Goal: Browse casually: Explore the website without a specific task or goal

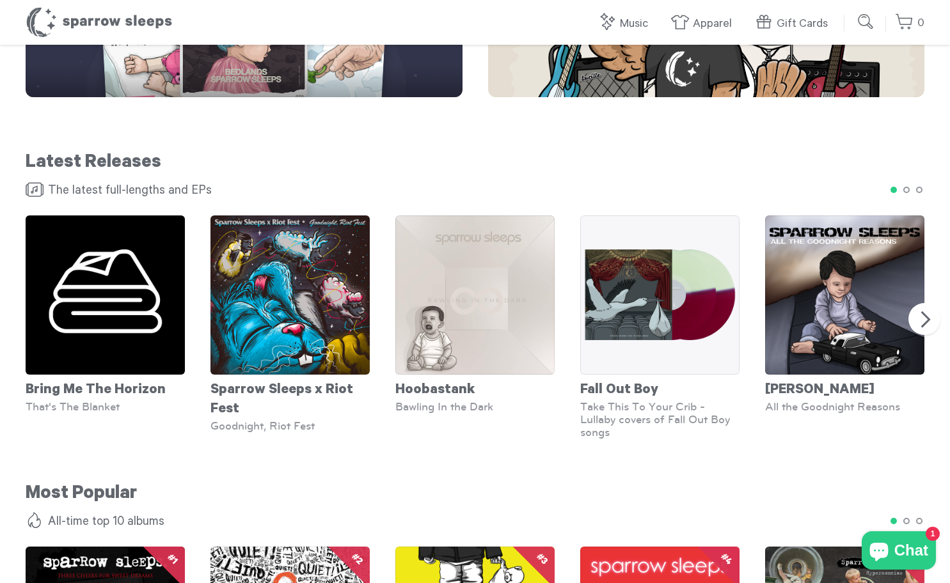
scroll to position [699, 0]
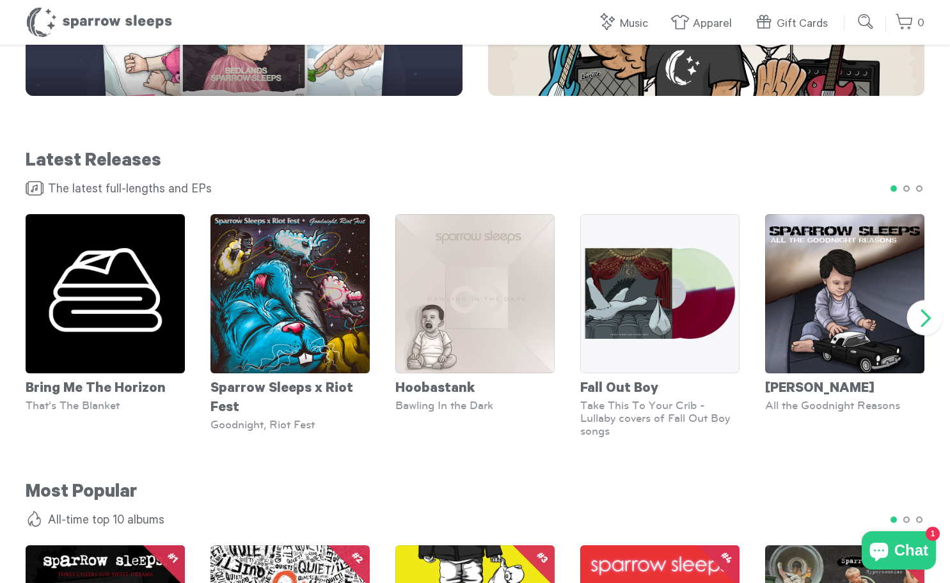
click at [929, 322] on button "Next" at bounding box center [924, 318] width 35 height 35
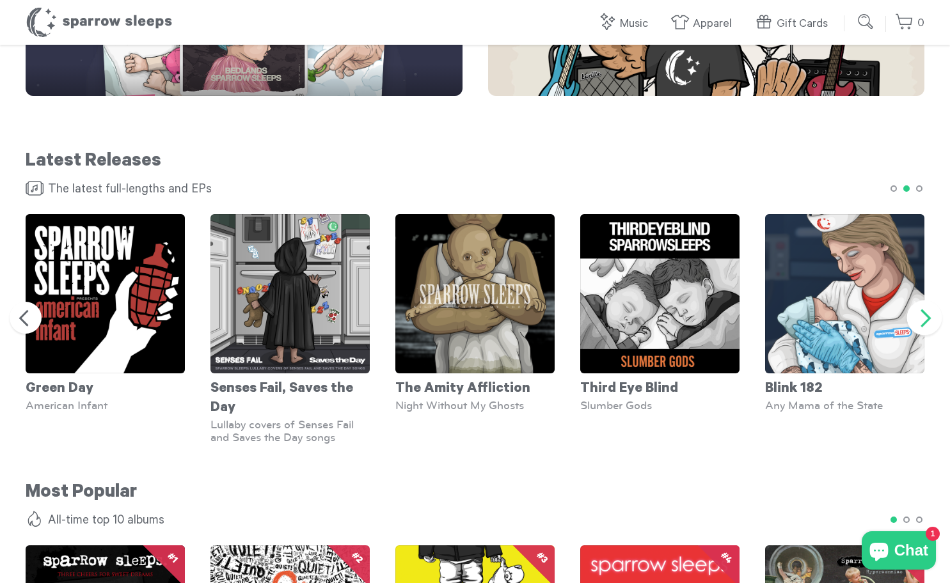
click at [929, 322] on button "Next" at bounding box center [924, 318] width 35 height 35
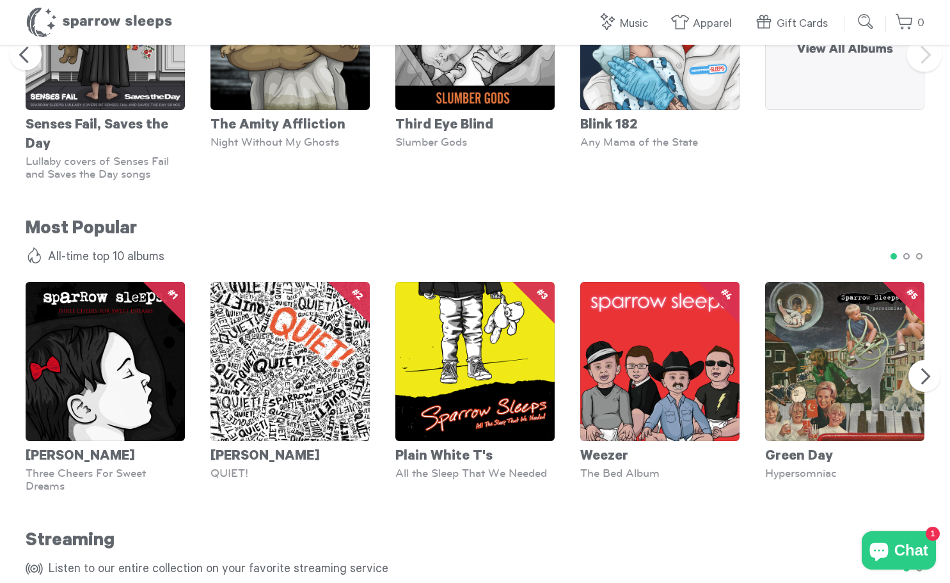
scroll to position [969, 0]
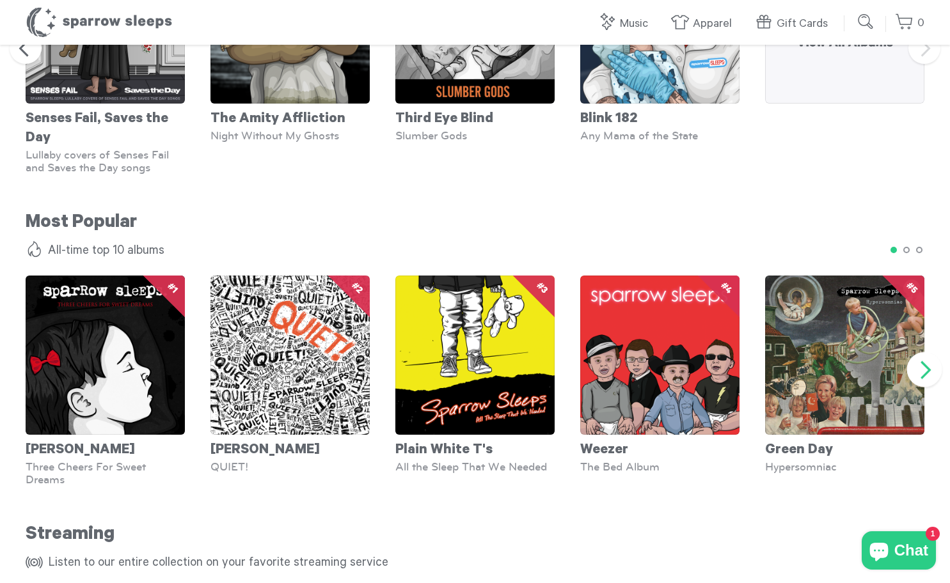
click at [931, 383] on button "Next" at bounding box center [924, 369] width 35 height 35
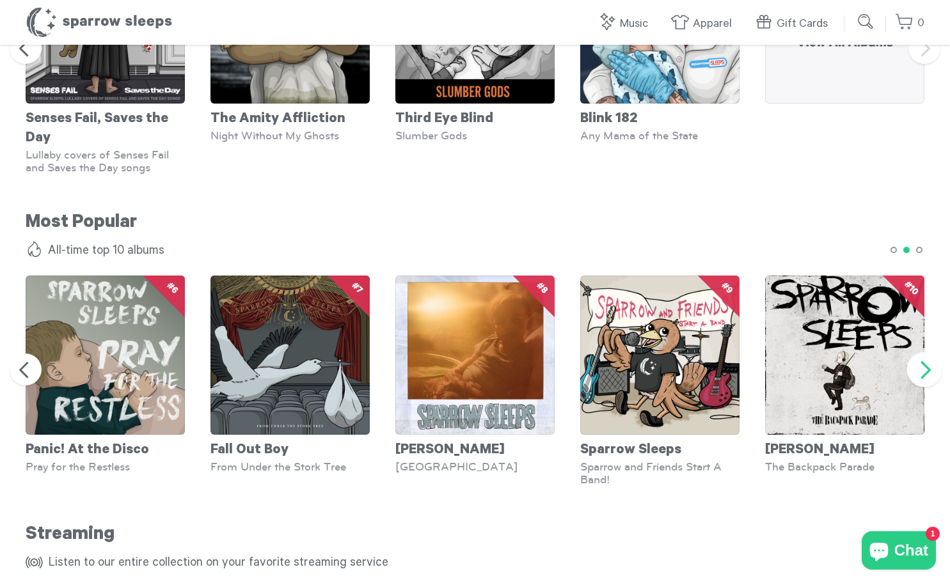
click at [931, 383] on button "Next" at bounding box center [924, 369] width 35 height 35
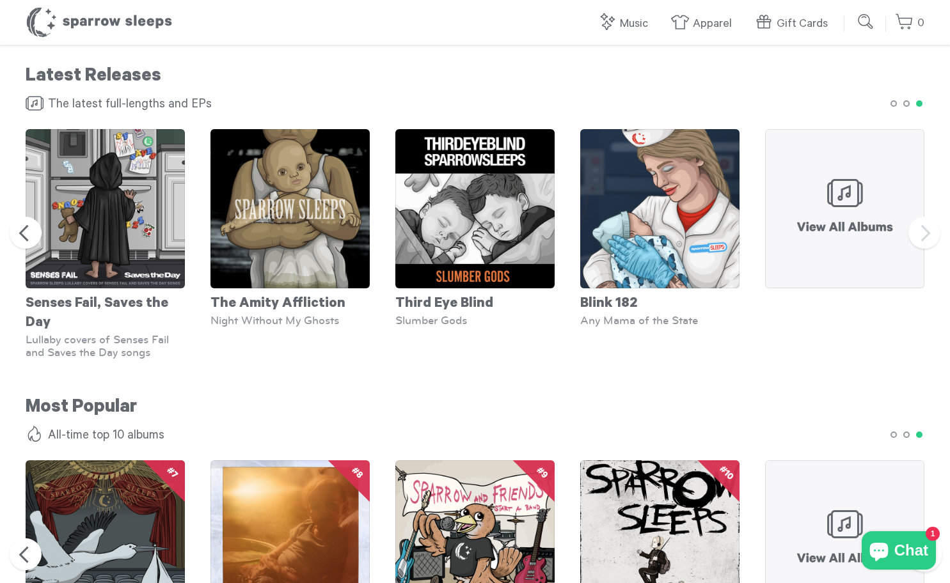
scroll to position [783, 0]
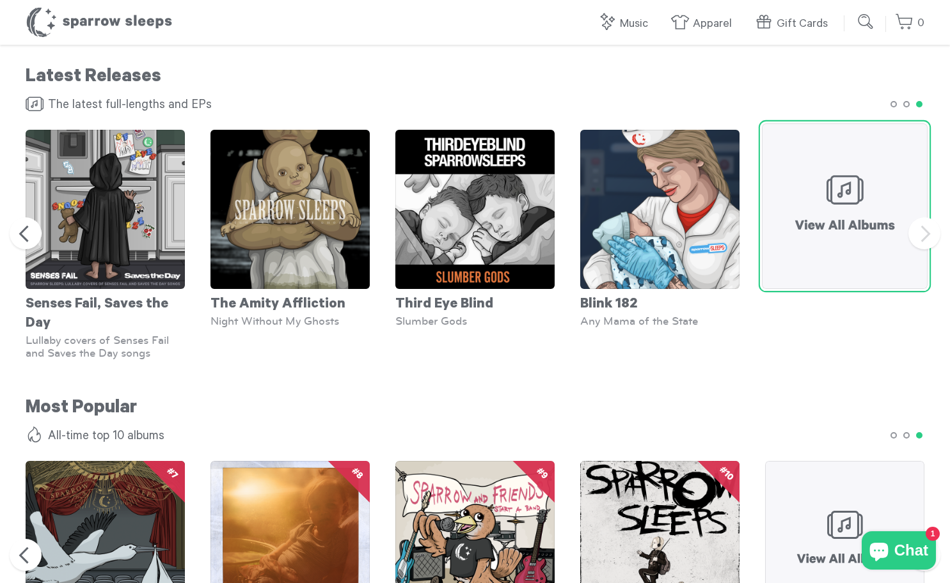
click at [870, 248] on img at bounding box center [845, 206] width 166 height 166
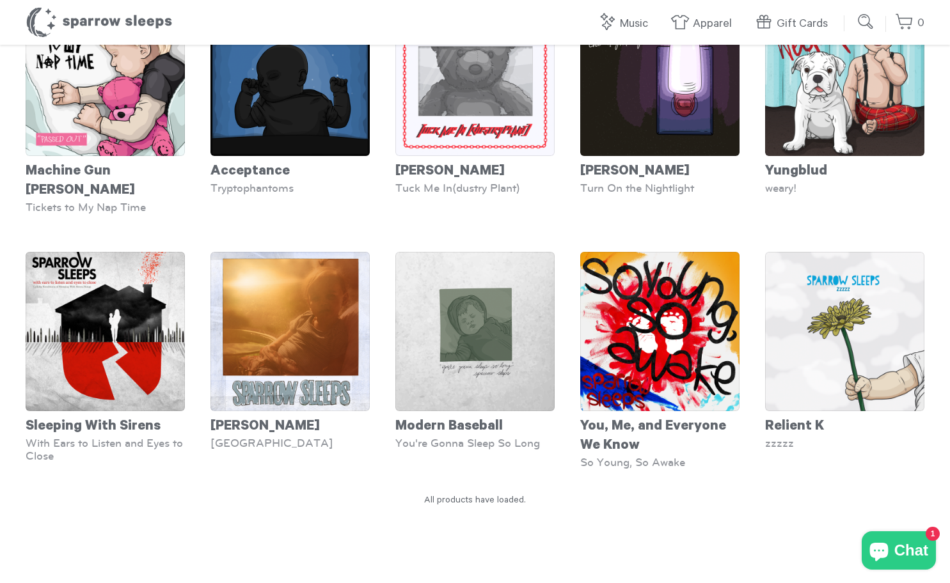
scroll to position [4909, 0]
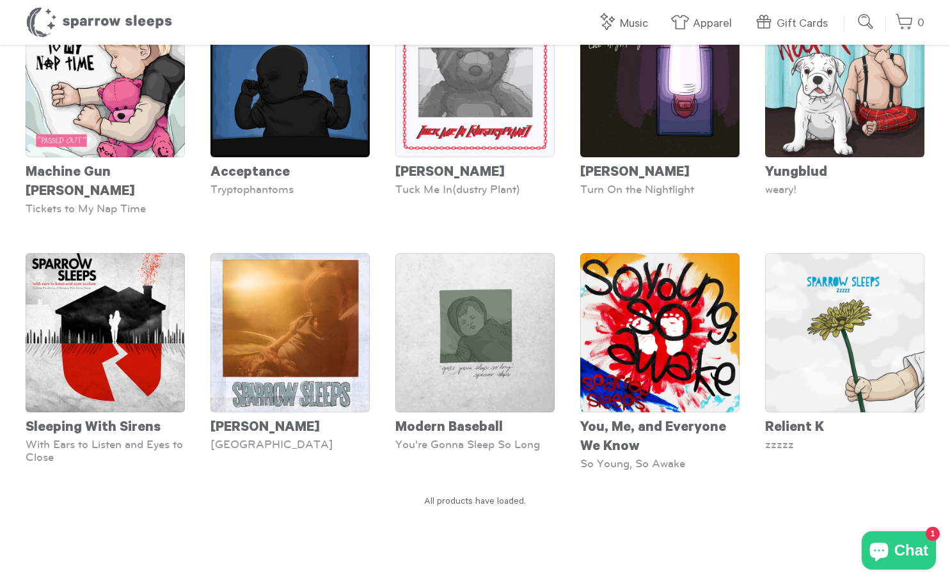
click at [868, 26] on input "submit" at bounding box center [866, 22] width 26 height 26
type input "*****"
click at [853, 9] on input "submit" at bounding box center [866, 22] width 26 height 26
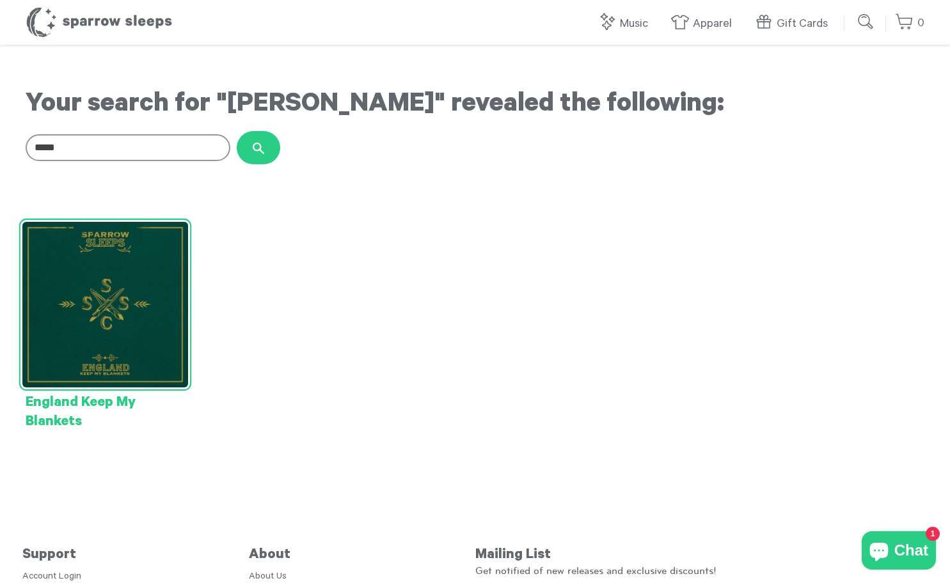
click at [148, 315] on img at bounding box center [105, 305] width 166 height 166
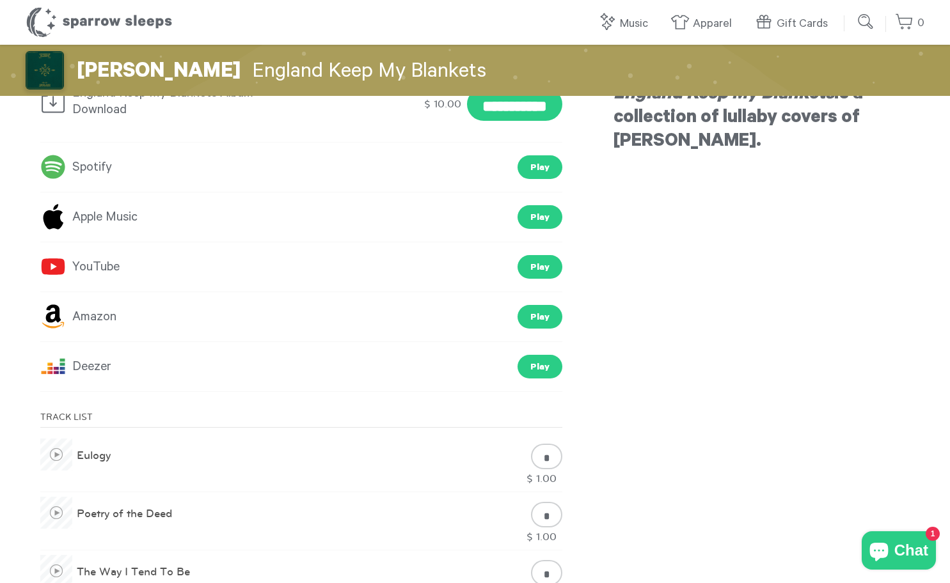
scroll to position [487, 0]
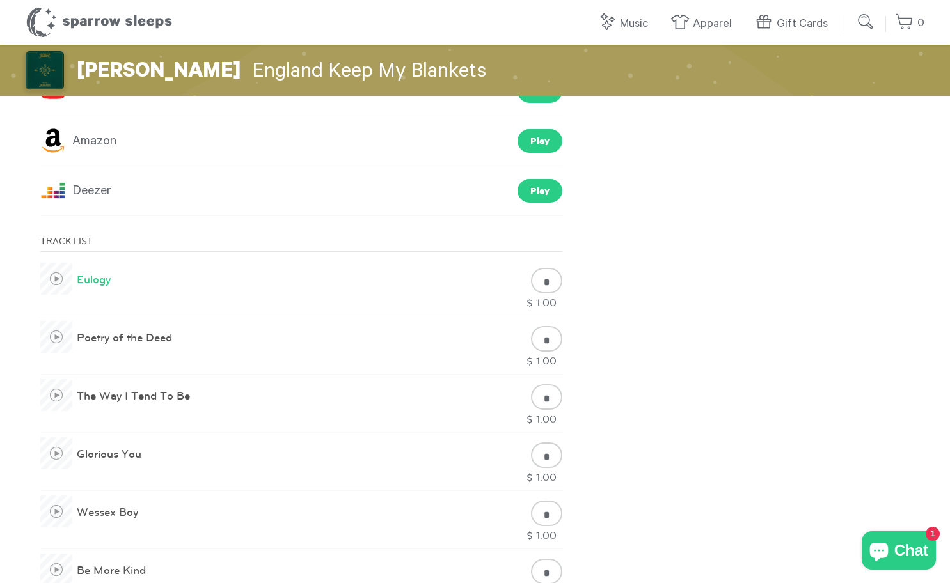
click at [52, 287] on span at bounding box center [56, 279] width 32 height 32
click at [61, 397] on span at bounding box center [56, 395] width 32 height 32
click at [57, 338] on span at bounding box center [56, 337] width 32 height 32
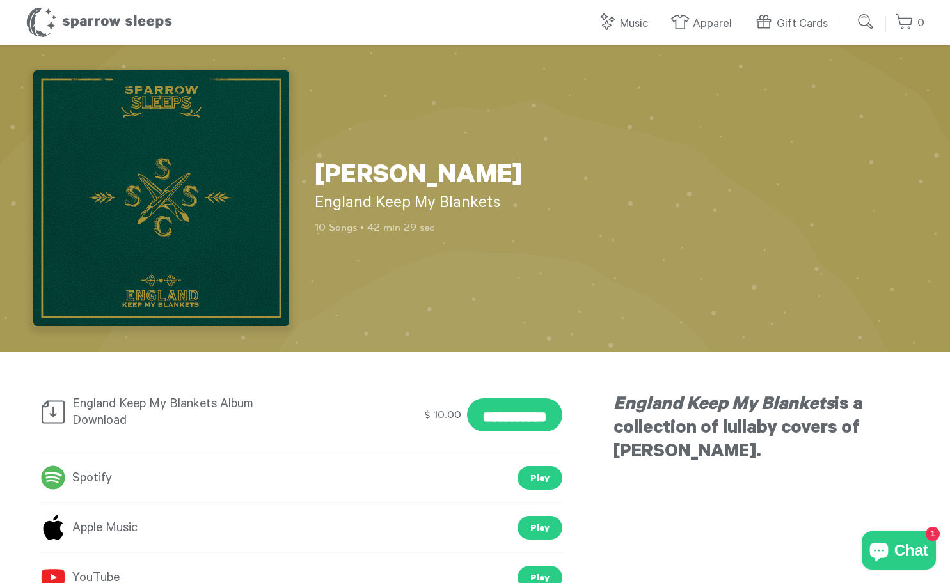
scroll to position [424, 0]
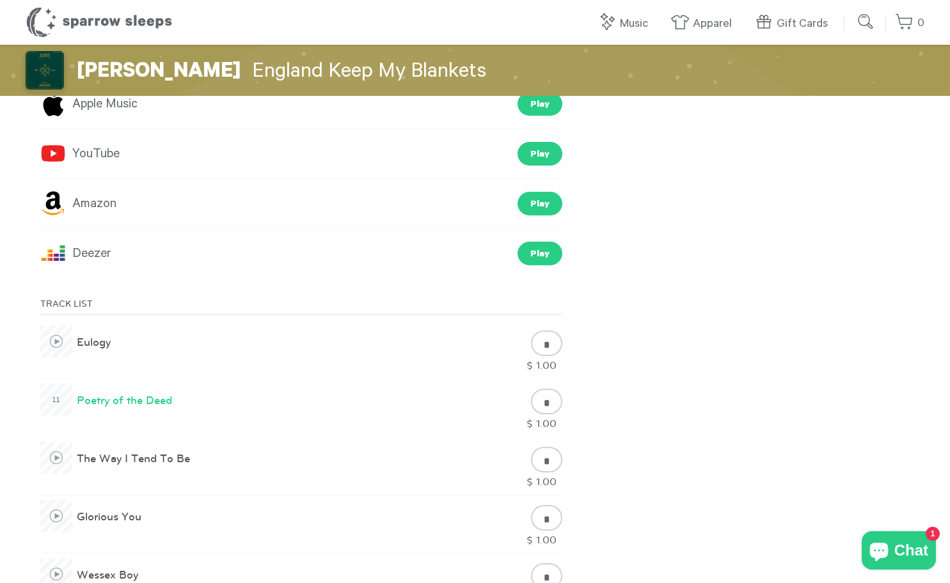
click at [90, 403] on link "Poetry of the Deed" at bounding box center [107, 407] width 132 height 33
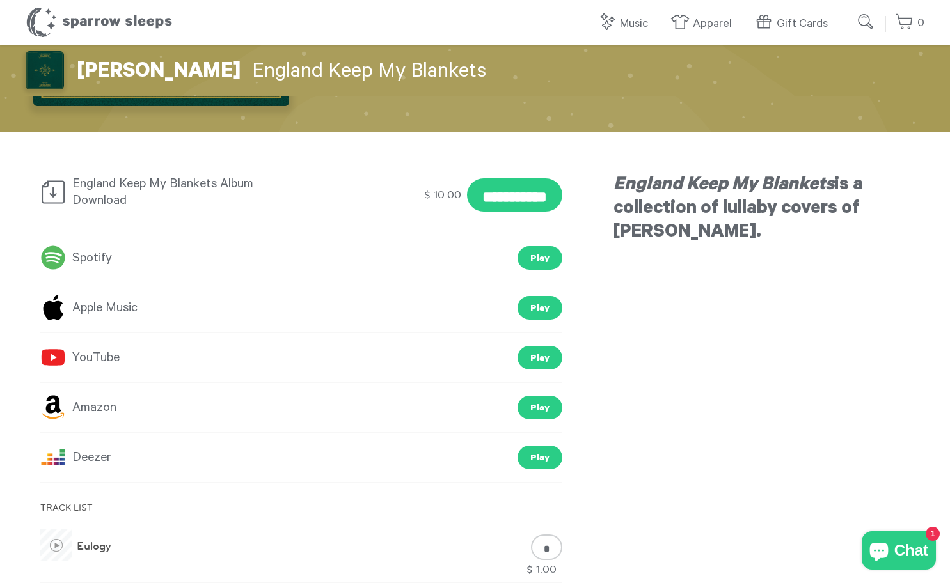
scroll to position [0, 0]
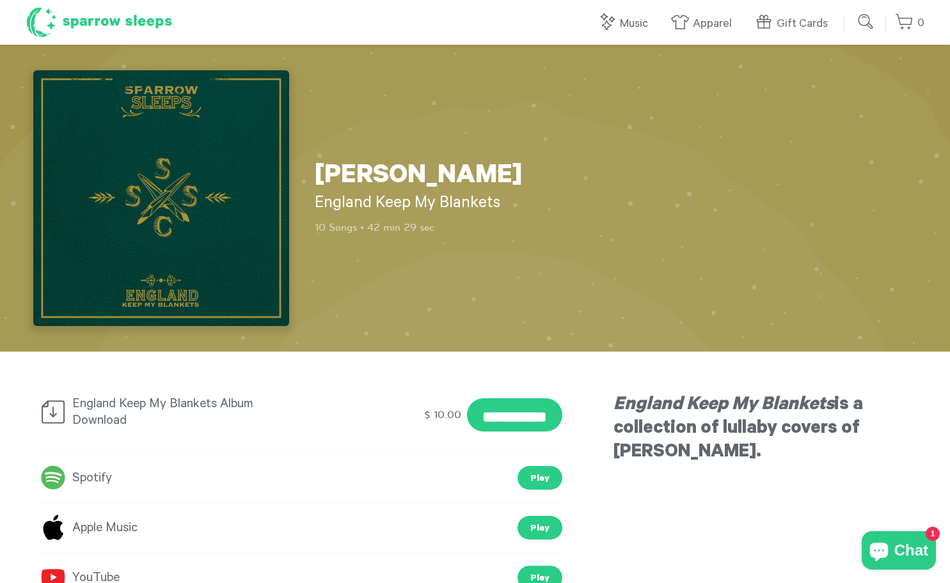
click at [99, 25] on h1 "Sparrow Sleeps" at bounding box center [99, 22] width 147 height 32
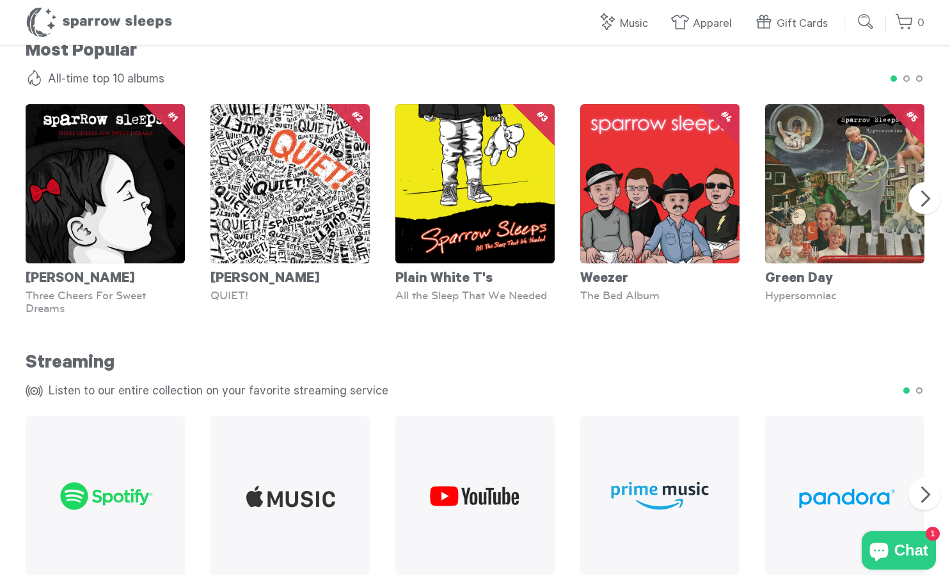
scroll to position [1141, 0]
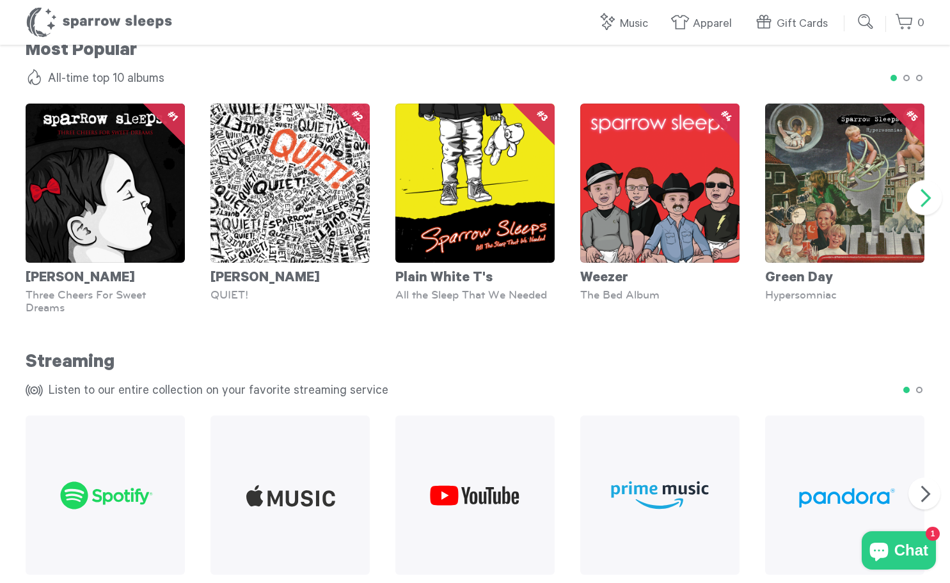
click at [922, 197] on button "Next" at bounding box center [924, 197] width 35 height 35
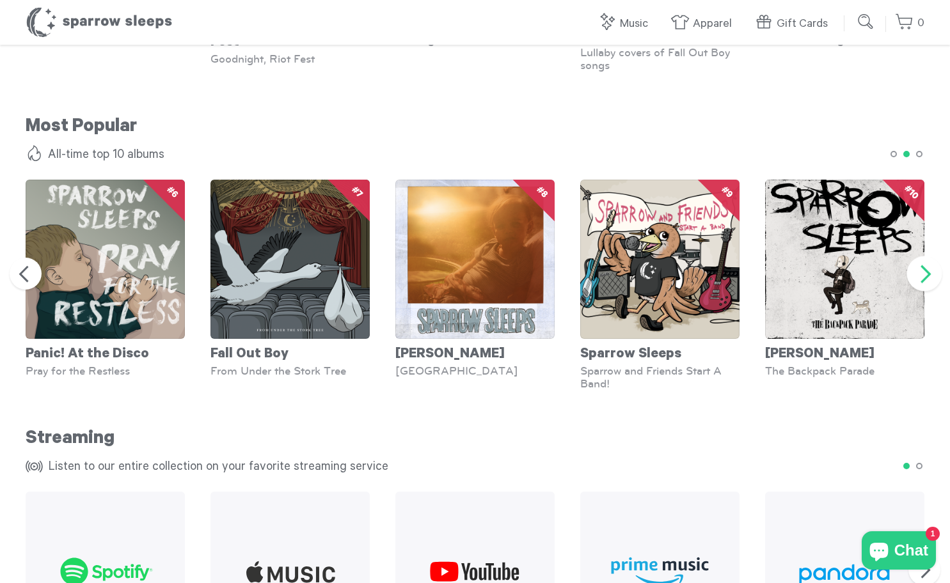
scroll to position [1060, 0]
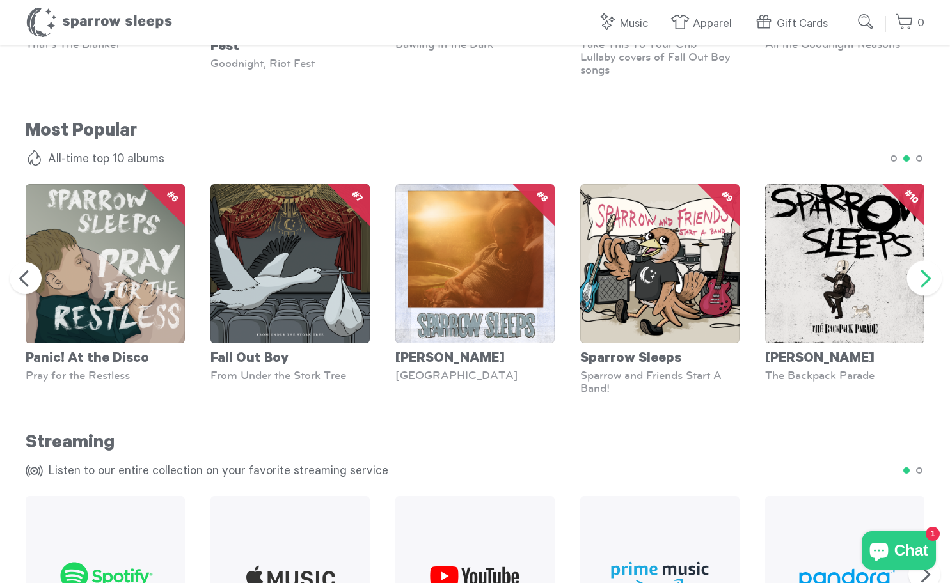
click at [930, 279] on button "Next" at bounding box center [924, 278] width 35 height 35
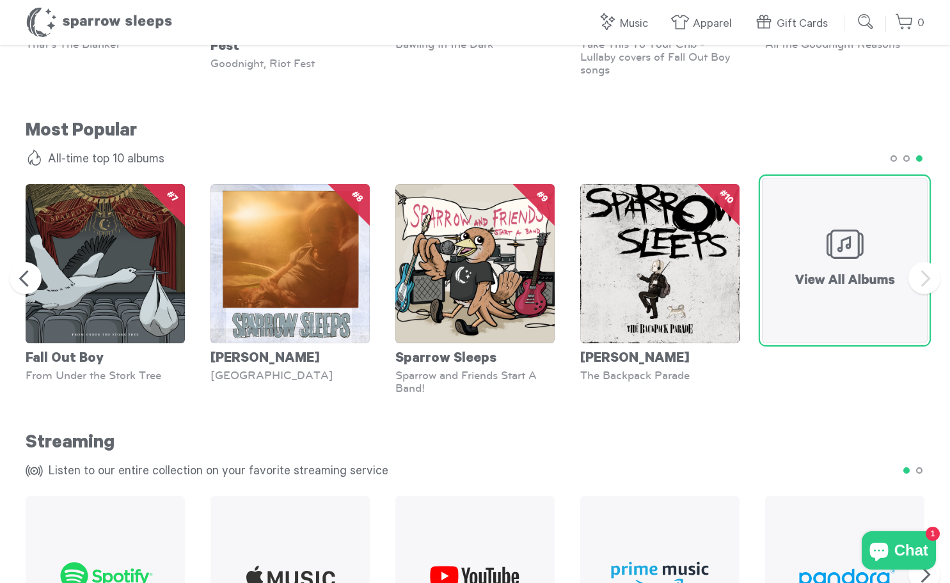
click at [821, 279] on img at bounding box center [845, 261] width 166 height 166
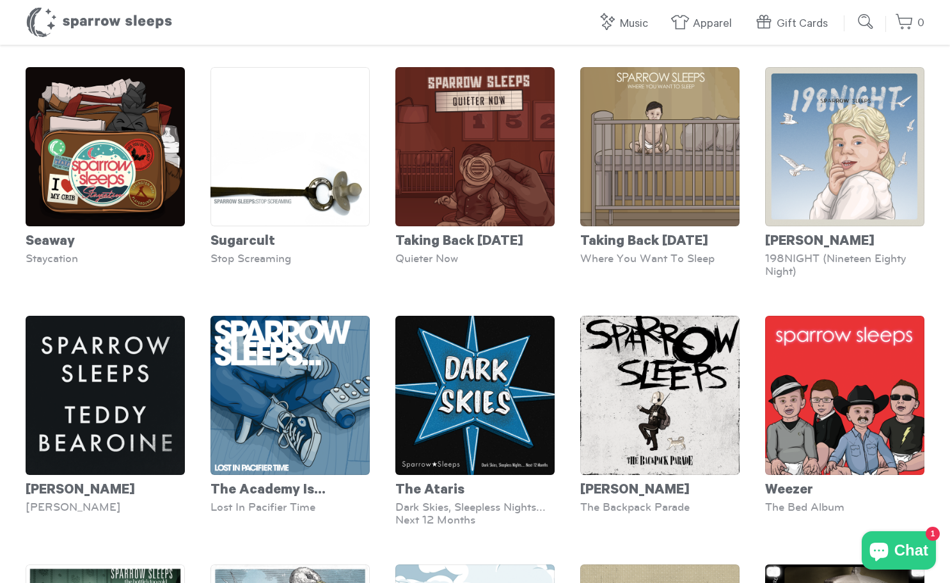
scroll to position [3858, 0]
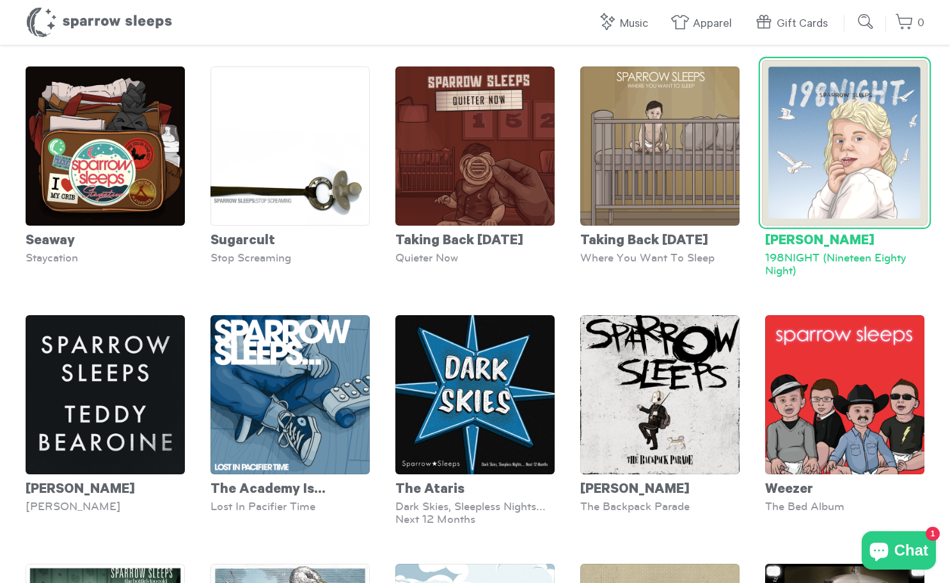
click at [857, 139] on img at bounding box center [845, 143] width 166 height 166
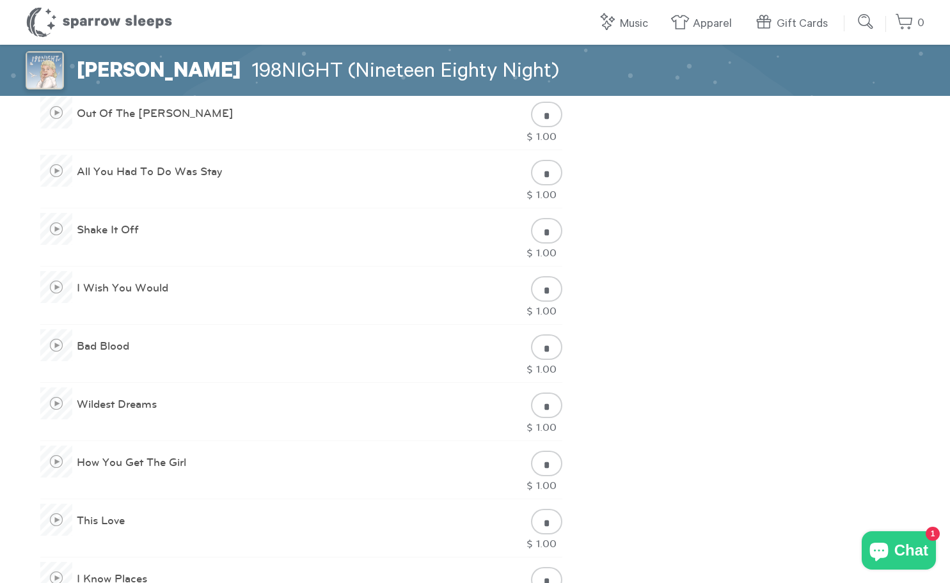
scroll to position [818, 0]
click at [61, 230] on span at bounding box center [56, 228] width 32 height 32
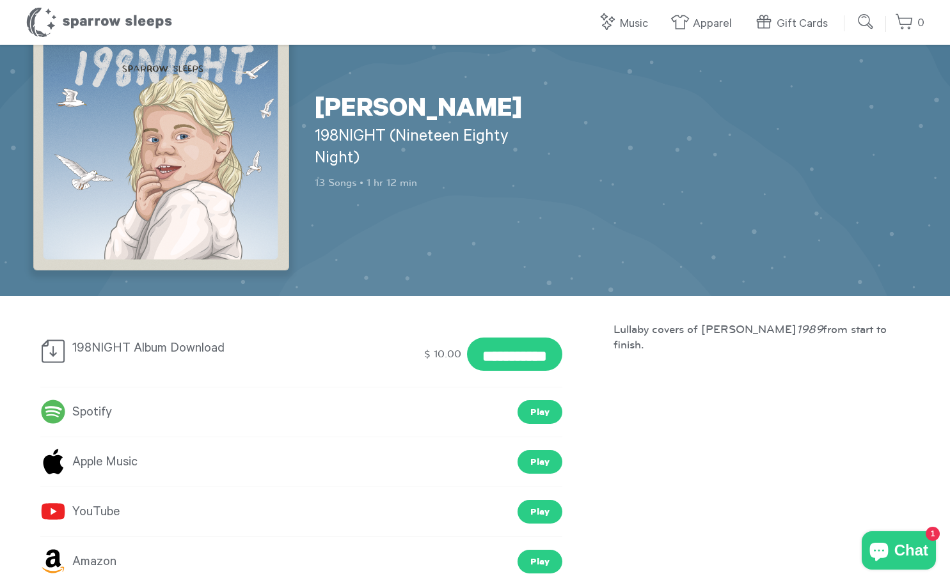
scroll to position [0, 0]
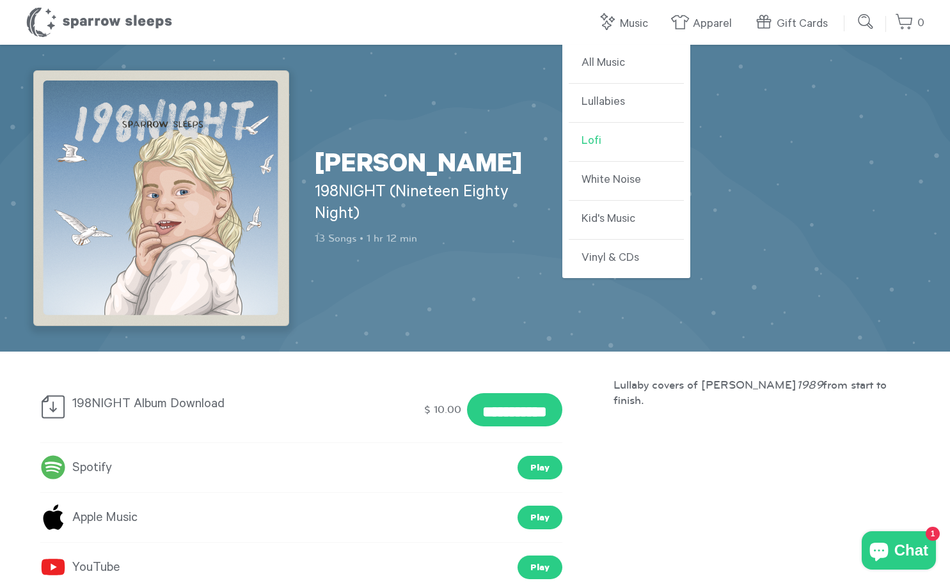
click at [596, 146] on link "Lofi" at bounding box center [626, 142] width 115 height 39
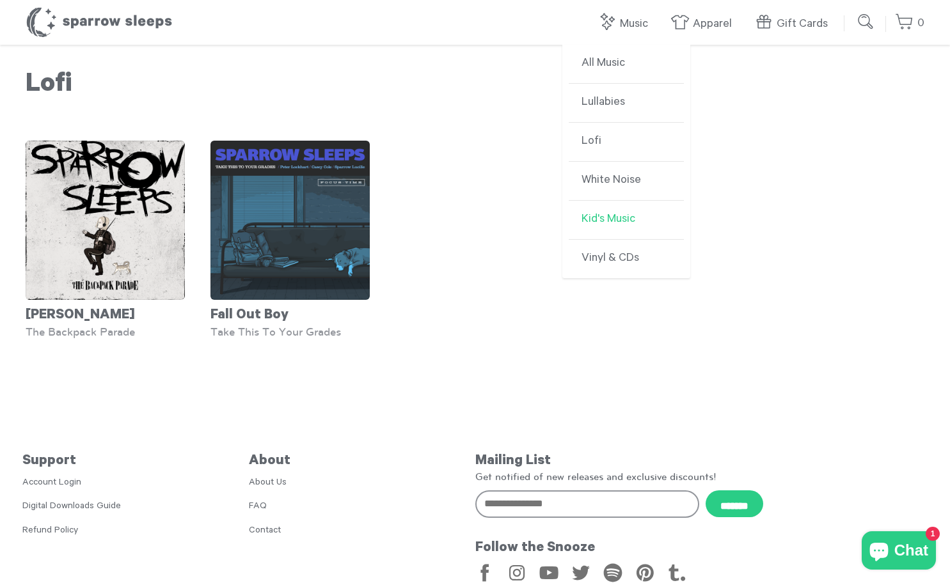
click at [616, 214] on link "Kid's Music" at bounding box center [626, 220] width 115 height 39
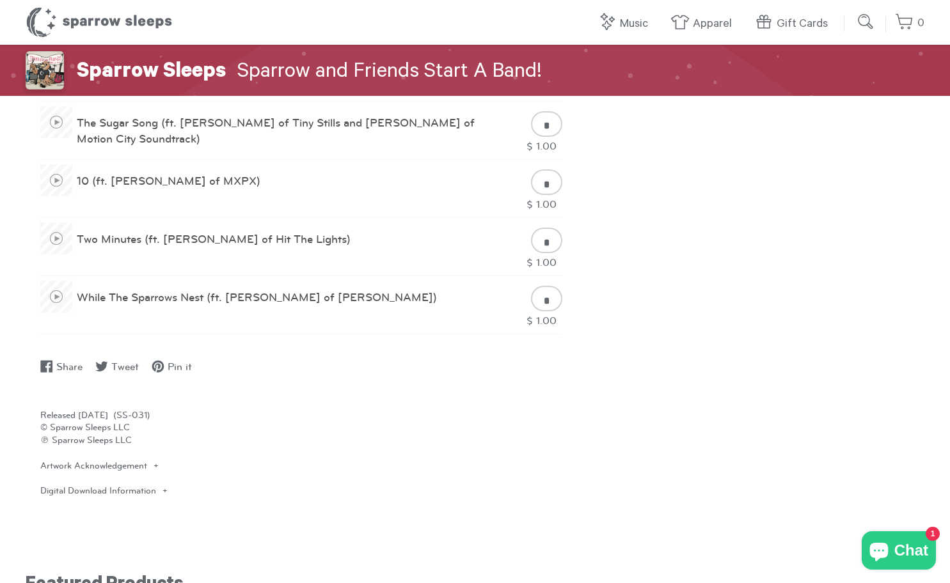
scroll to position [1182, 0]
click at [167, 495] on div "Digital Download Information All digital downloads purchased from [DOMAIN_NAME]…" at bounding box center [301, 490] width 522 height 13
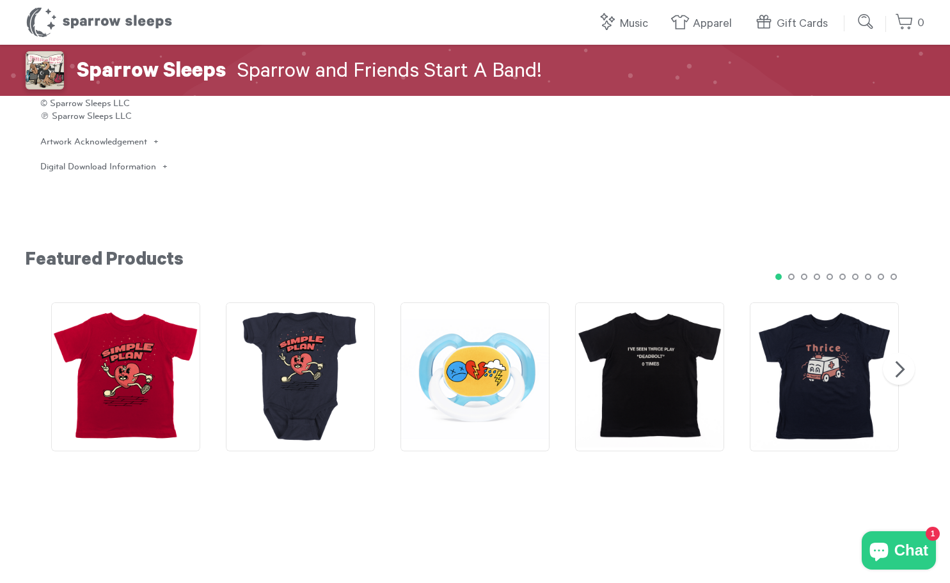
scroll to position [1719, 0]
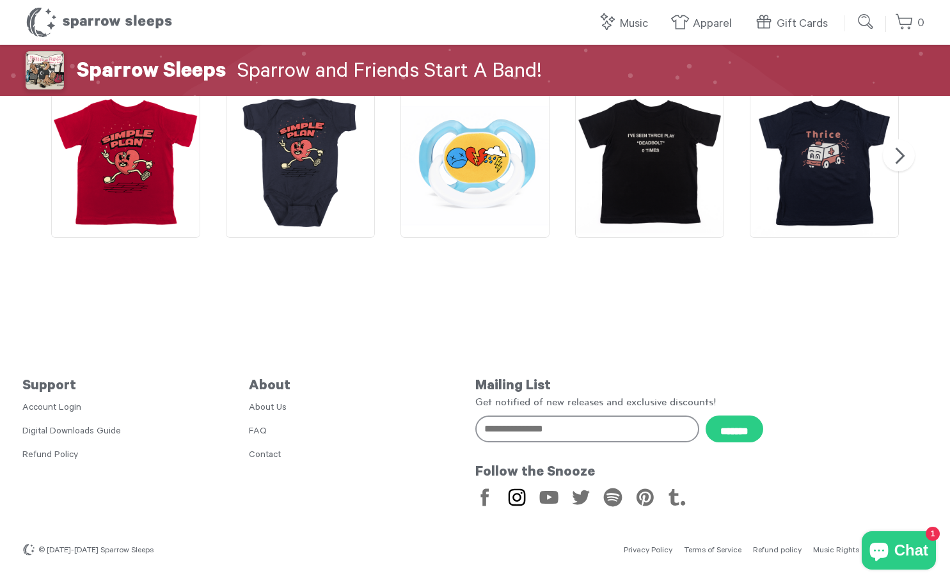
click at [523, 498] on link "Instagram" at bounding box center [516, 497] width 21 height 21
